Goal: Transaction & Acquisition: Purchase product/service

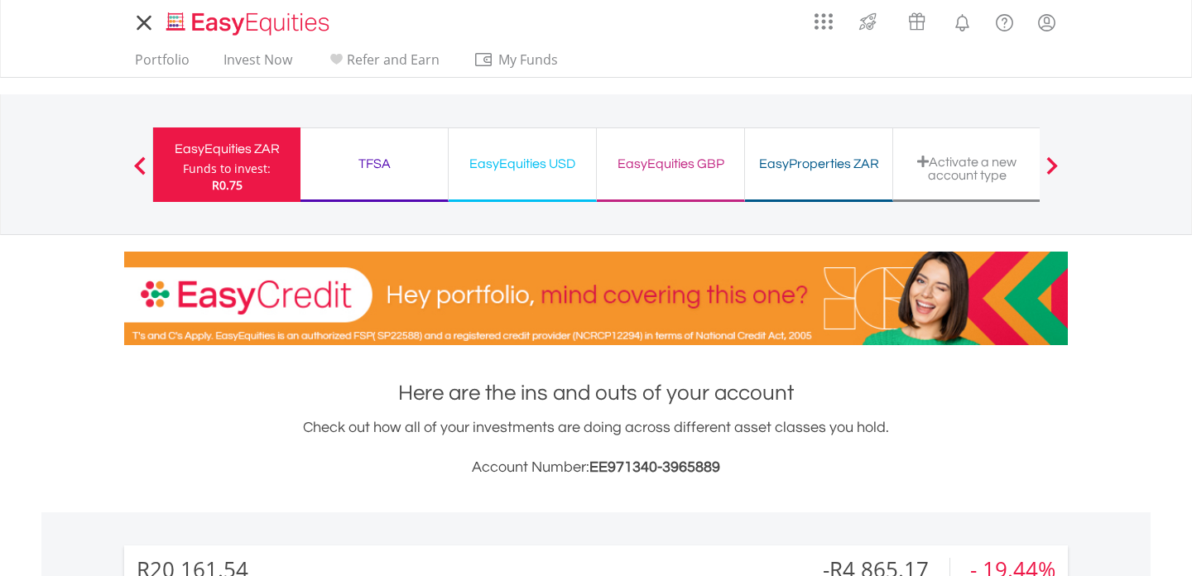
scroll to position [159, 314]
click at [541, 150] on div "EasyEquities USD Funds to invest: R0.75" at bounding box center [523, 164] width 148 height 74
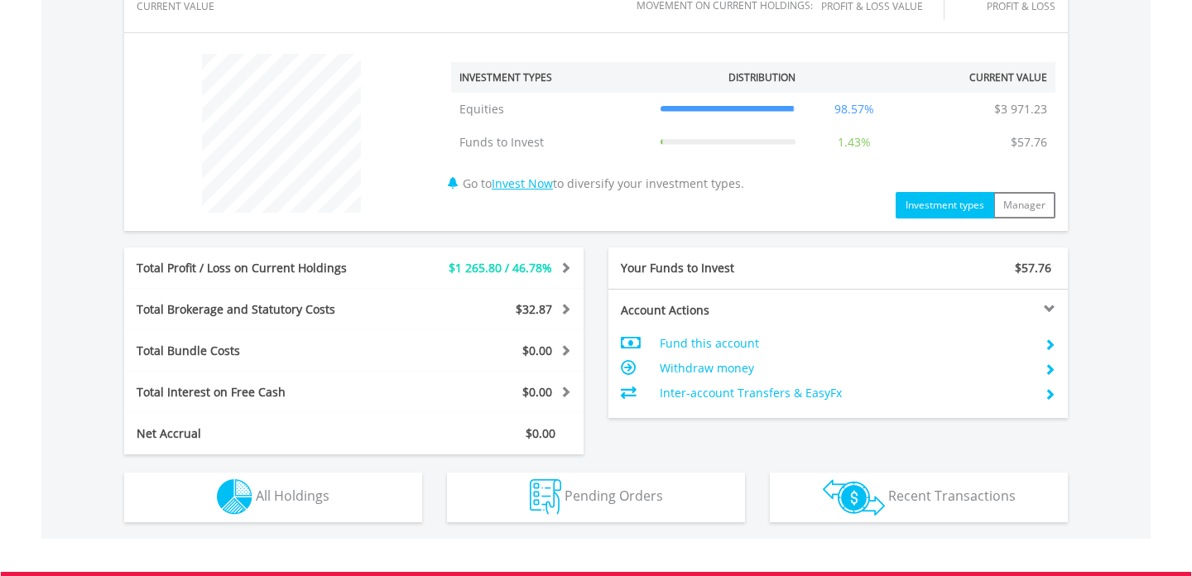
scroll to position [587, 0]
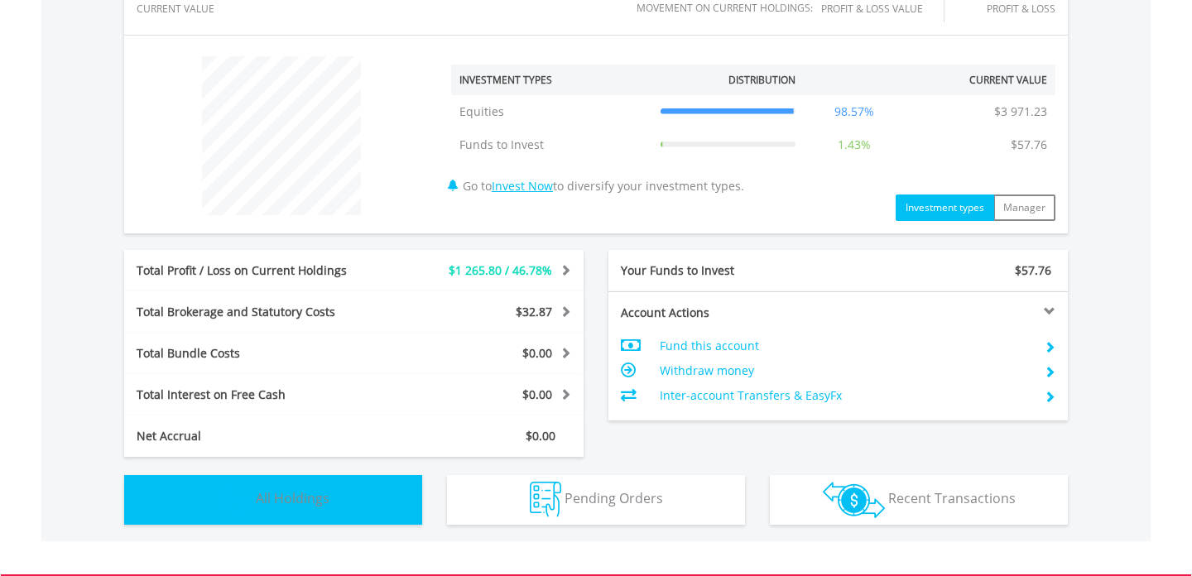
click at [373, 487] on button "Holdings All Holdings" at bounding box center [273, 500] width 298 height 50
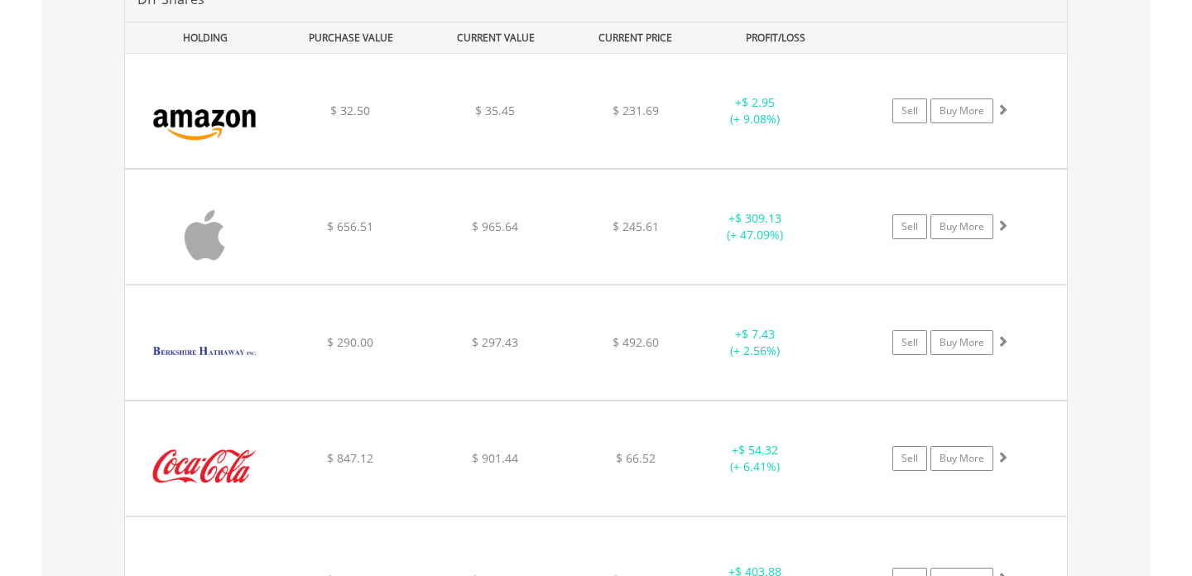
scroll to position [1188, 0]
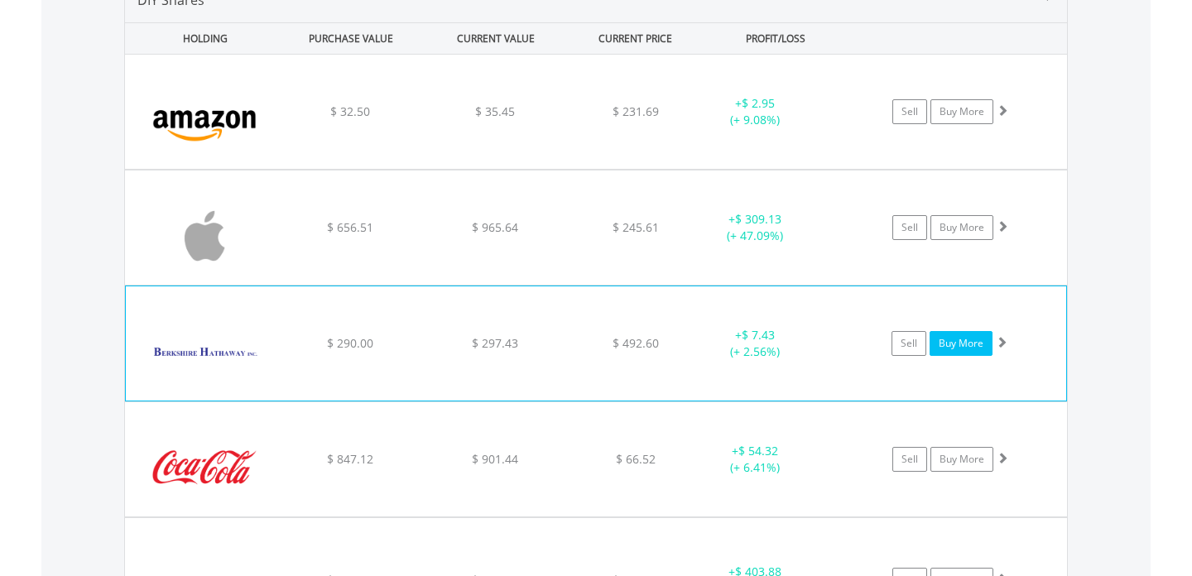
click at [950, 348] on link "Buy More" at bounding box center [960, 343] width 63 height 25
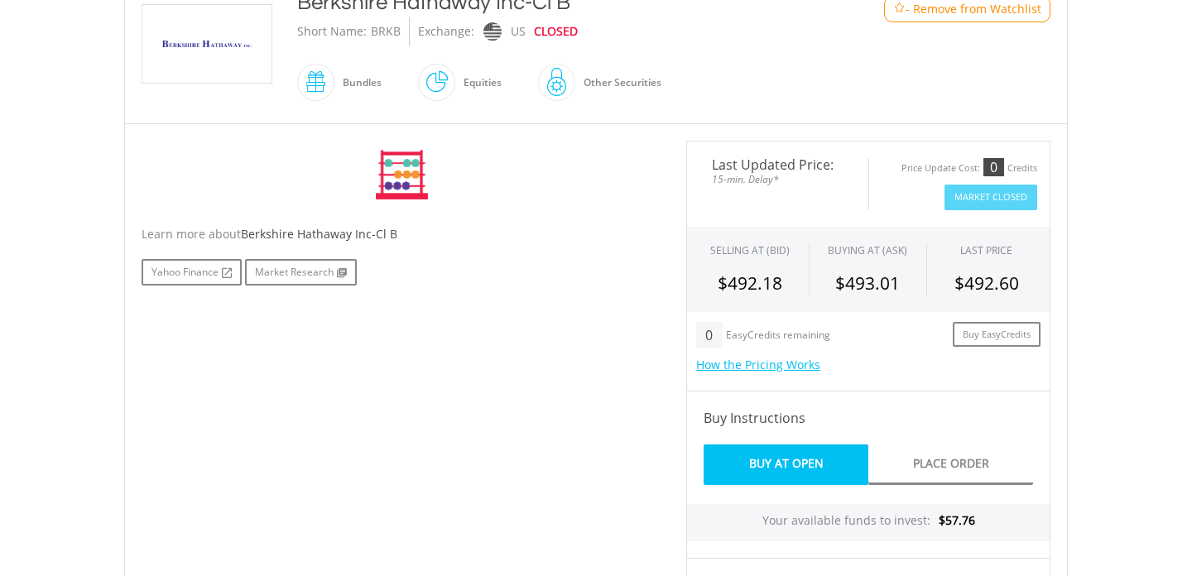
scroll to position [416, 0]
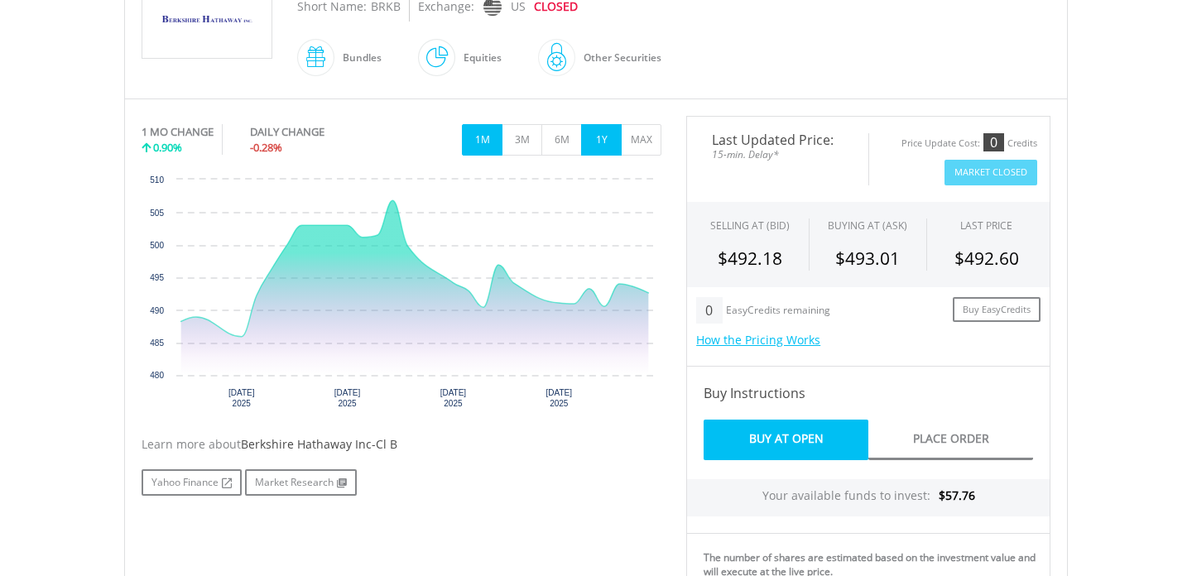
click at [602, 151] on button "1Y" at bounding box center [601, 139] width 41 height 31
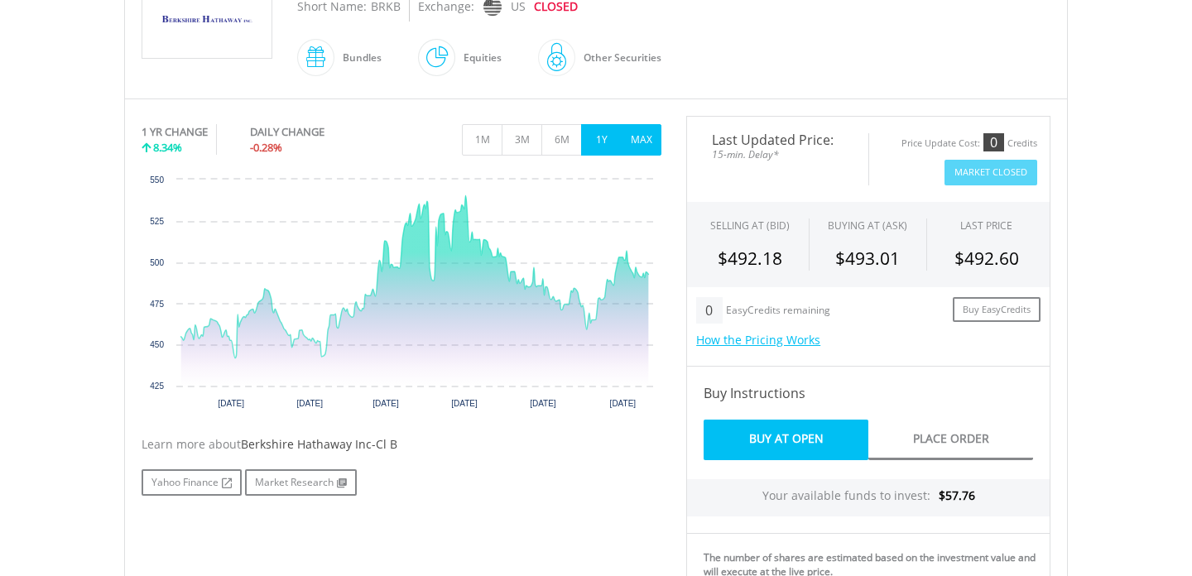
click at [643, 147] on button "MAX" at bounding box center [641, 139] width 41 height 31
